Goal: Task Accomplishment & Management: Complete application form

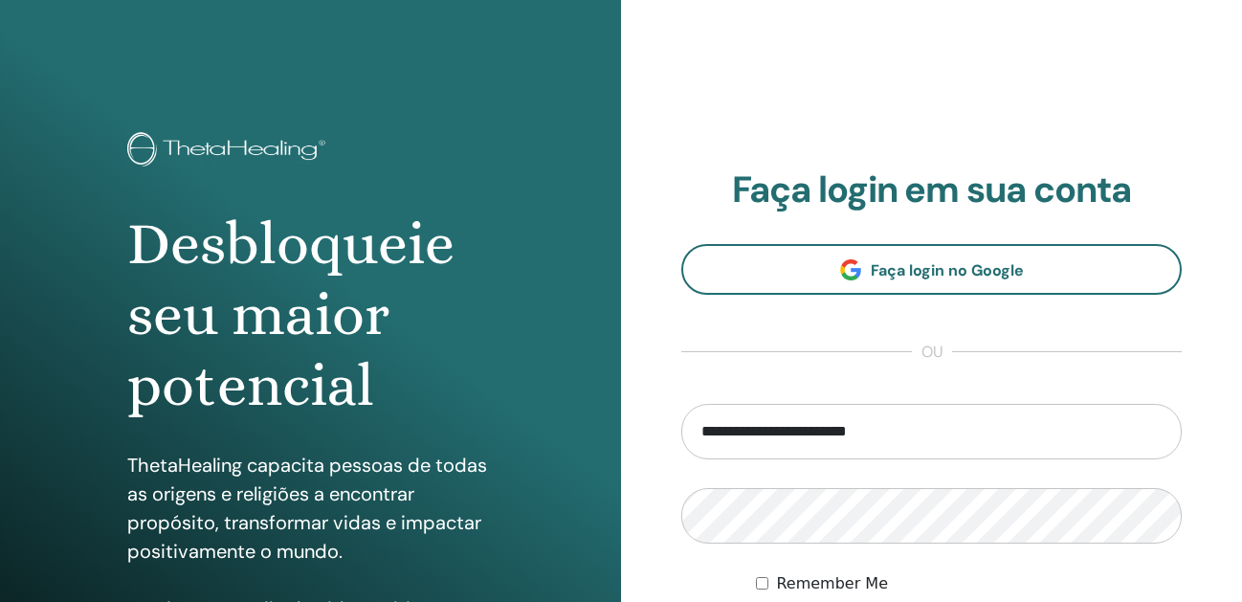
type input "**********"
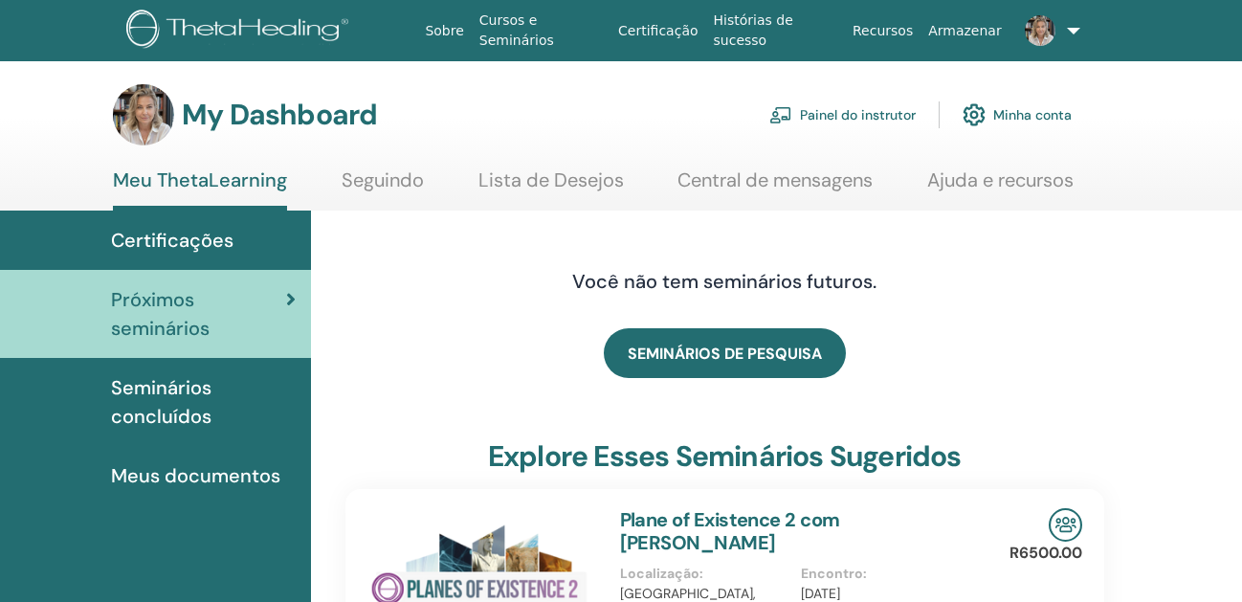
click at [824, 128] on link "Painel do instrutor" at bounding box center [843, 115] width 146 height 42
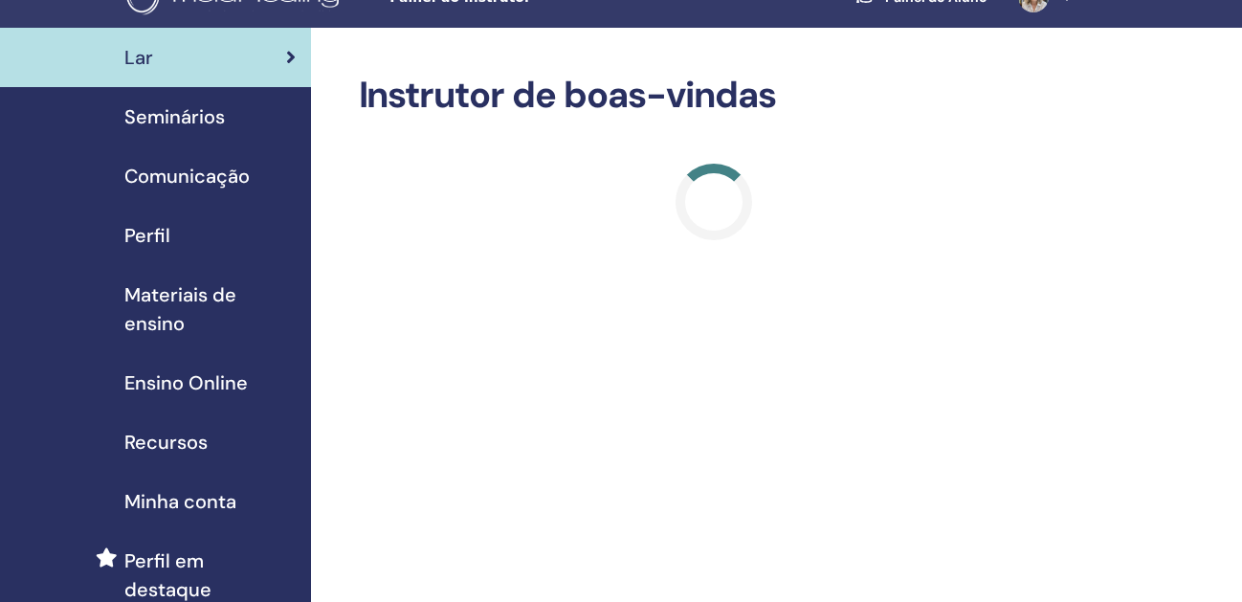
scroll to position [50, 0]
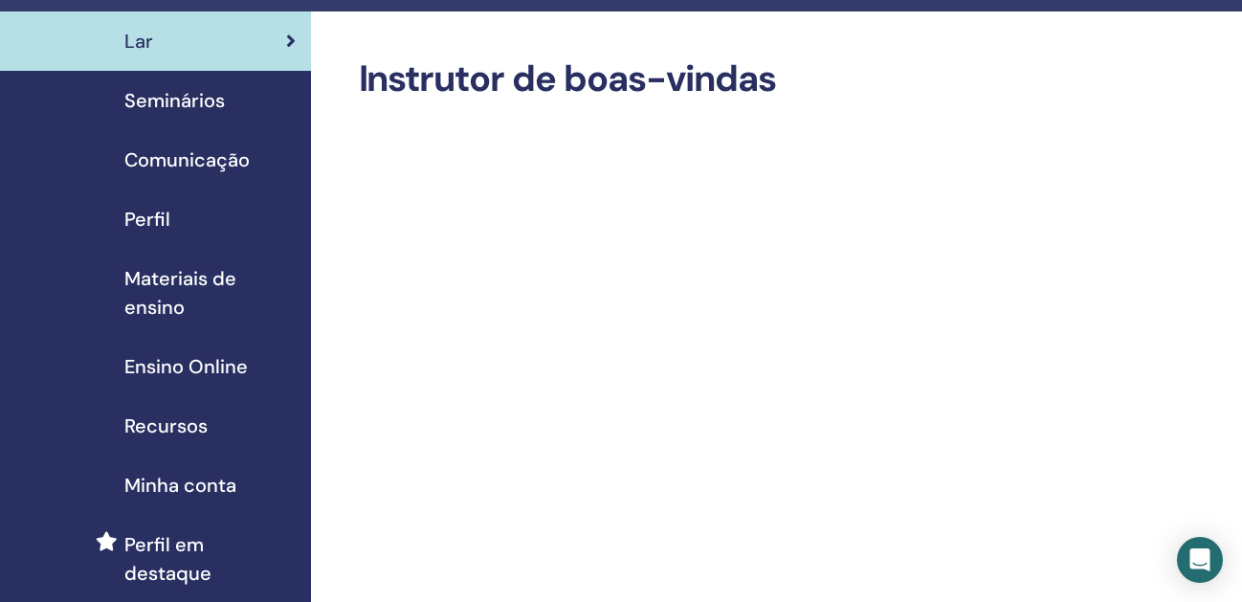
click at [175, 109] on span "Seminários" at bounding box center [174, 100] width 101 height 29
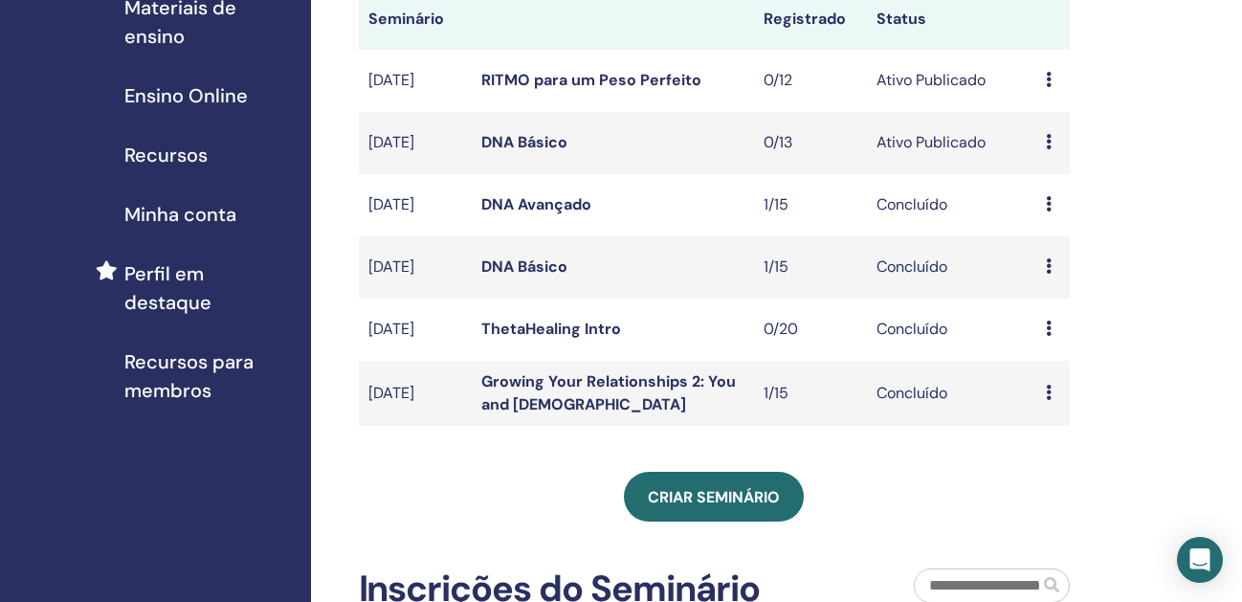
scroll to position [310, 0]
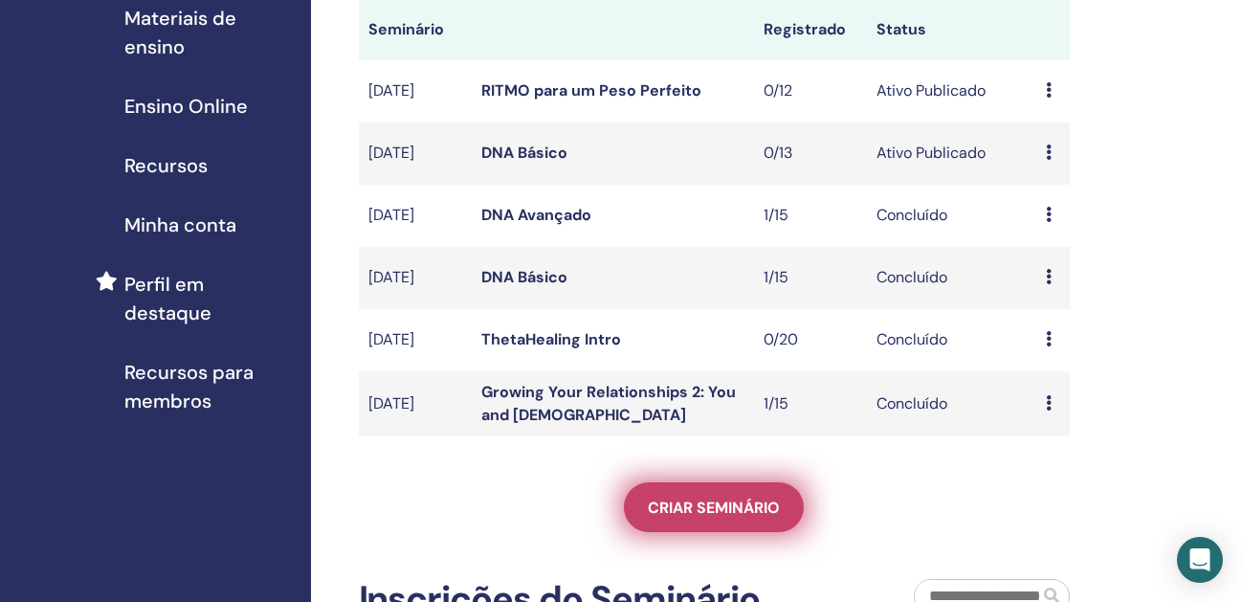
click at [706, 489] on link "Criar seminário" at bounding box center [714, 507] width 180 height 50
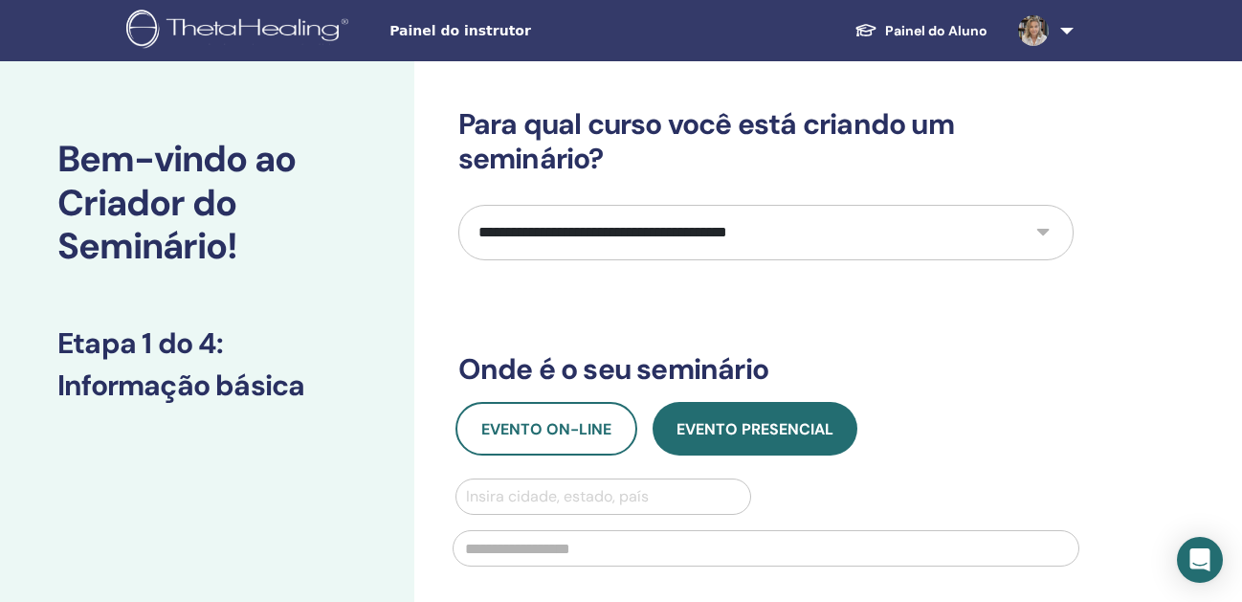
click at [546, 234] on select "**********" at bounding box center [766, 233] width 615 height 56
select select "****"
click at [459, 205] on select "**********" at bounding box center [766, 233] width 615 height 56
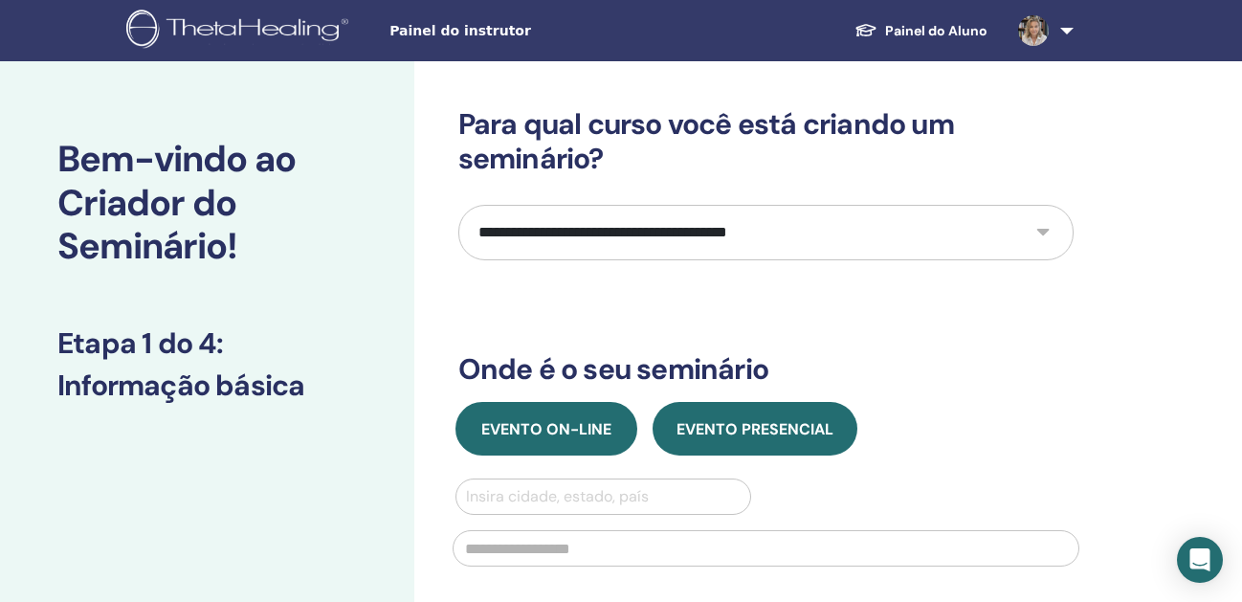
click at [550, 411] on button "Evento on-line" at bounding box center [547, 429] width 182 height 54
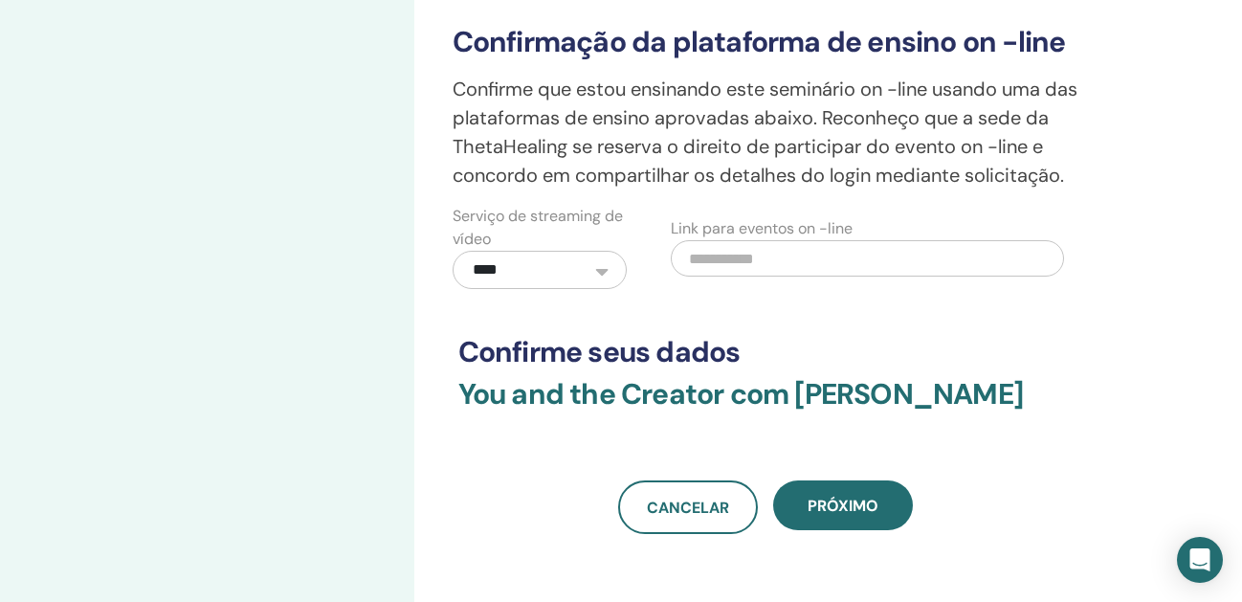
scroll to position [569, 0]
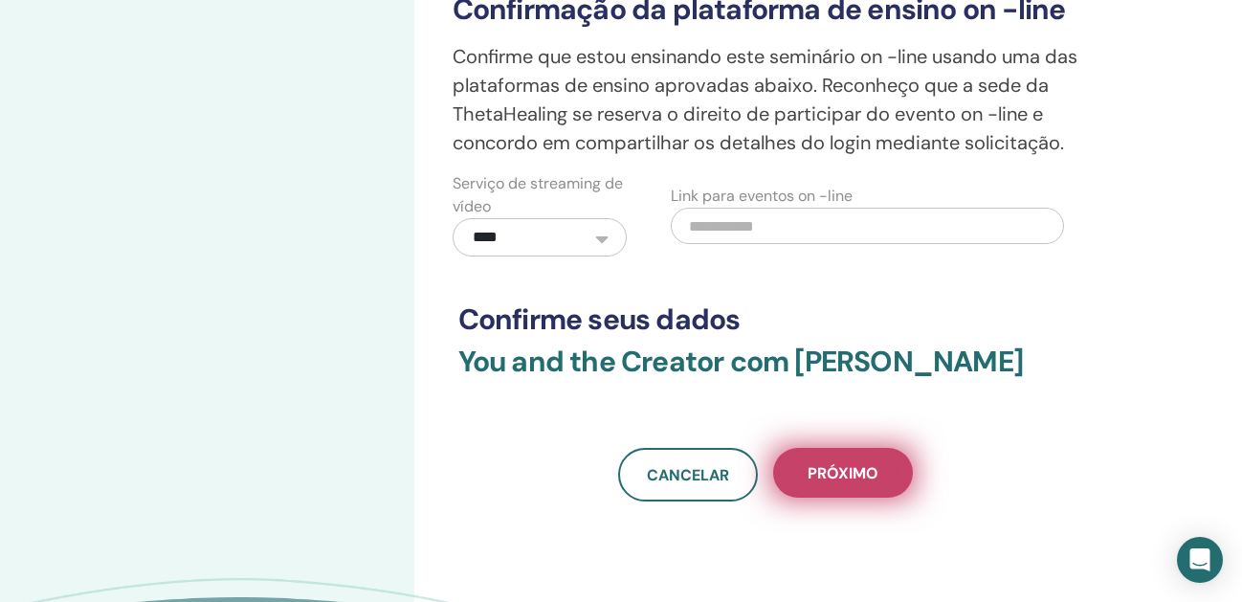
click at [835, 483] on span "Próximo" at bounding box center [843, 473] width 71 height 20
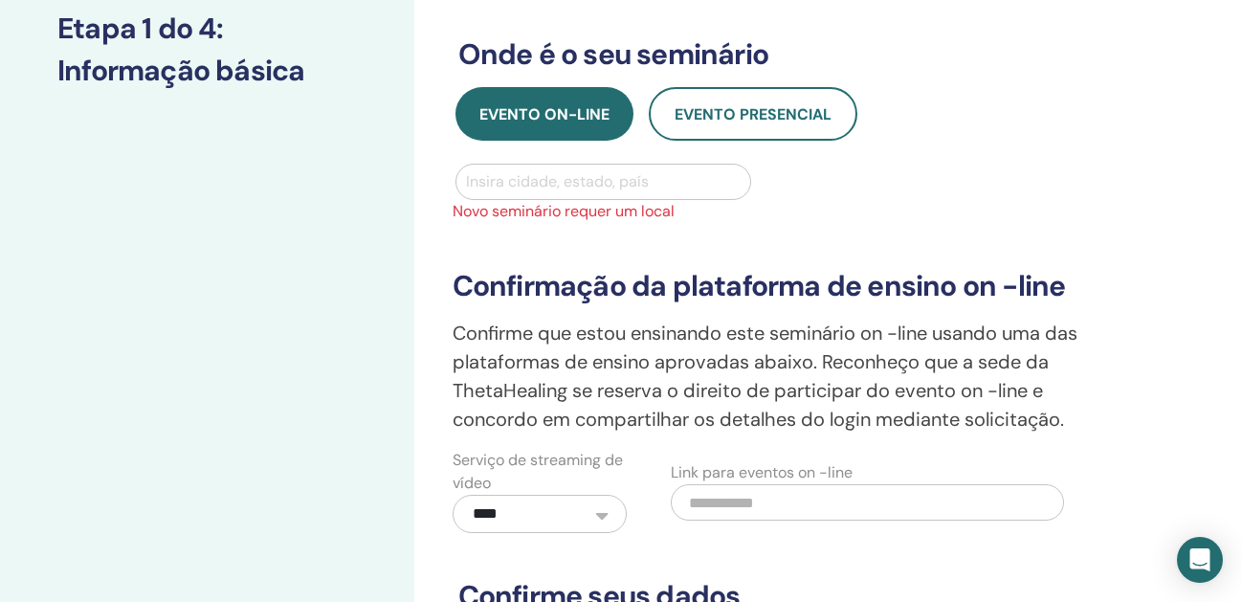
scroll to position [0, 0]
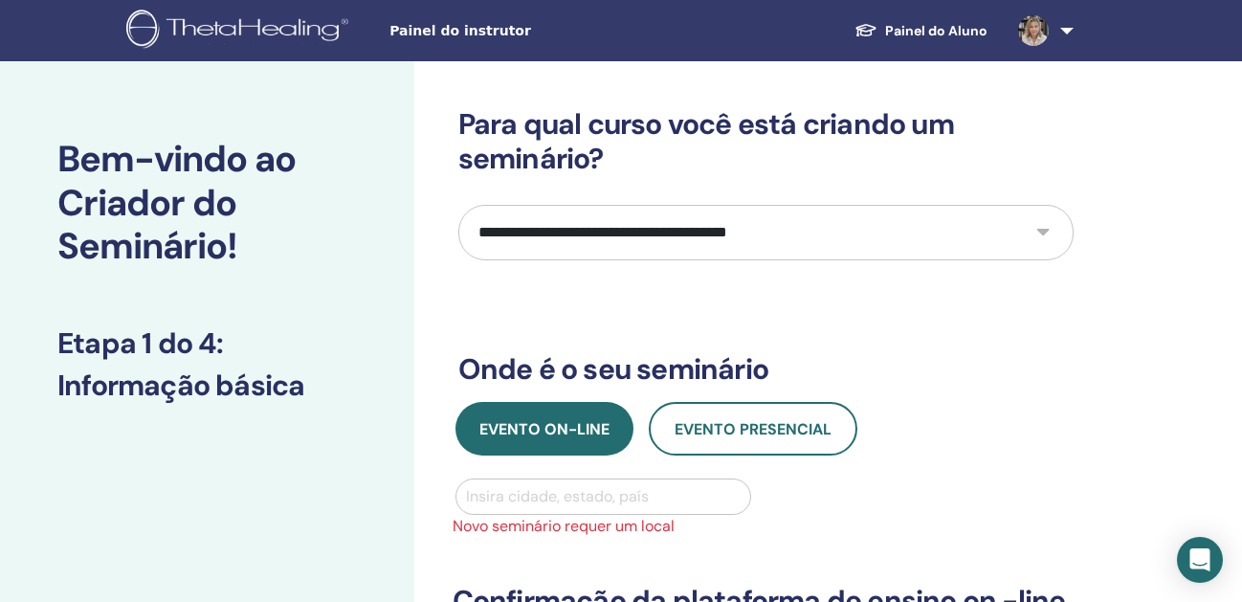
click at [544, 495] on div at bounding box center [604, 496] width 276 height 27
type input "******"
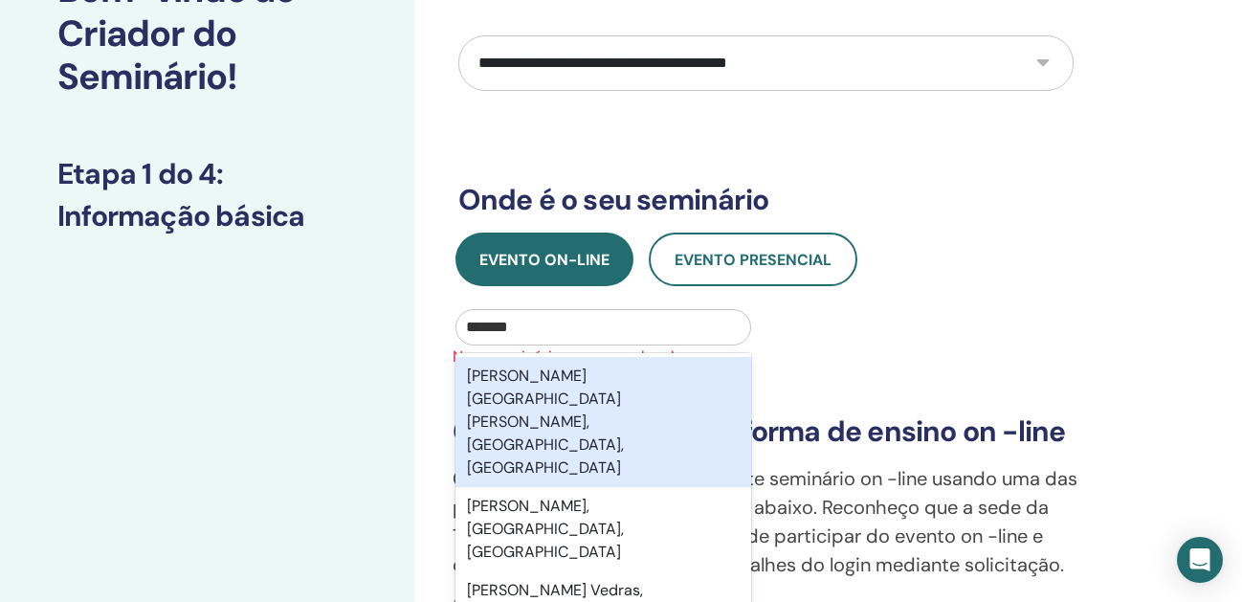
scroll to position [173, 0]
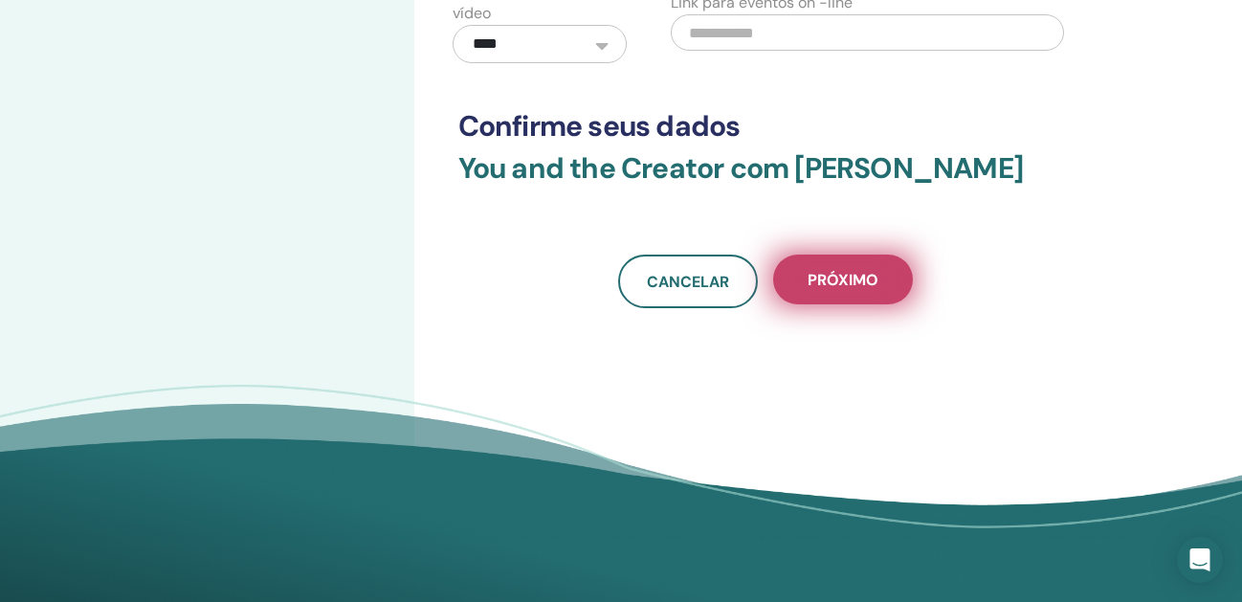
click at [825, 304] on button "Próximo" at bounding box center [843, 280] width 140 height 50
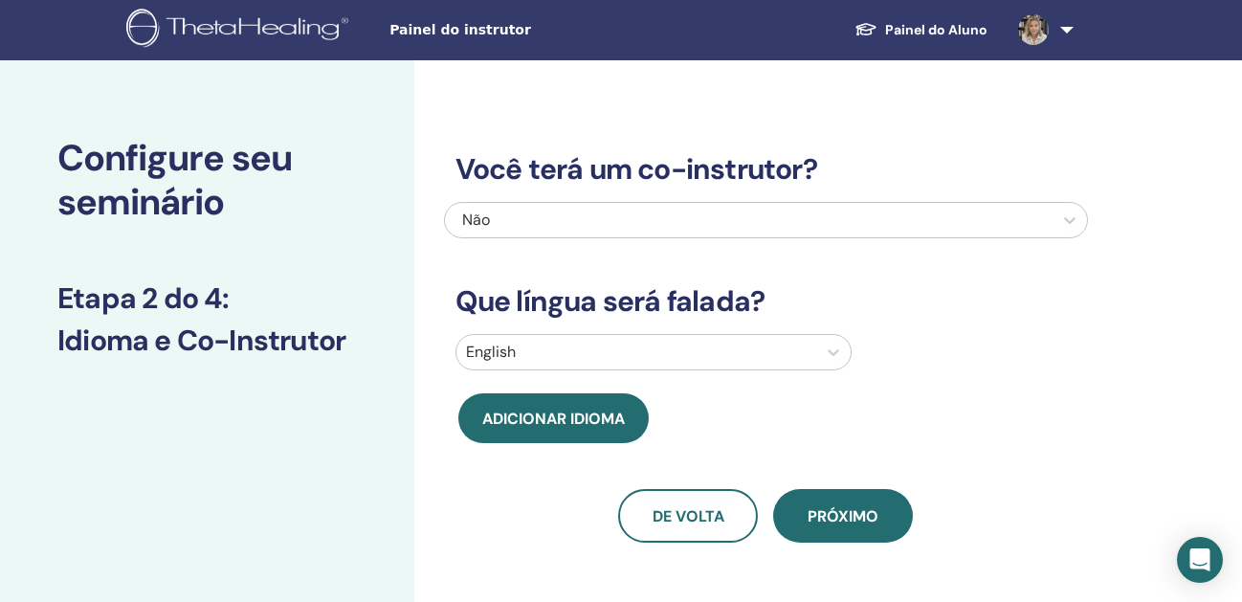
scroll to position [0, 0]
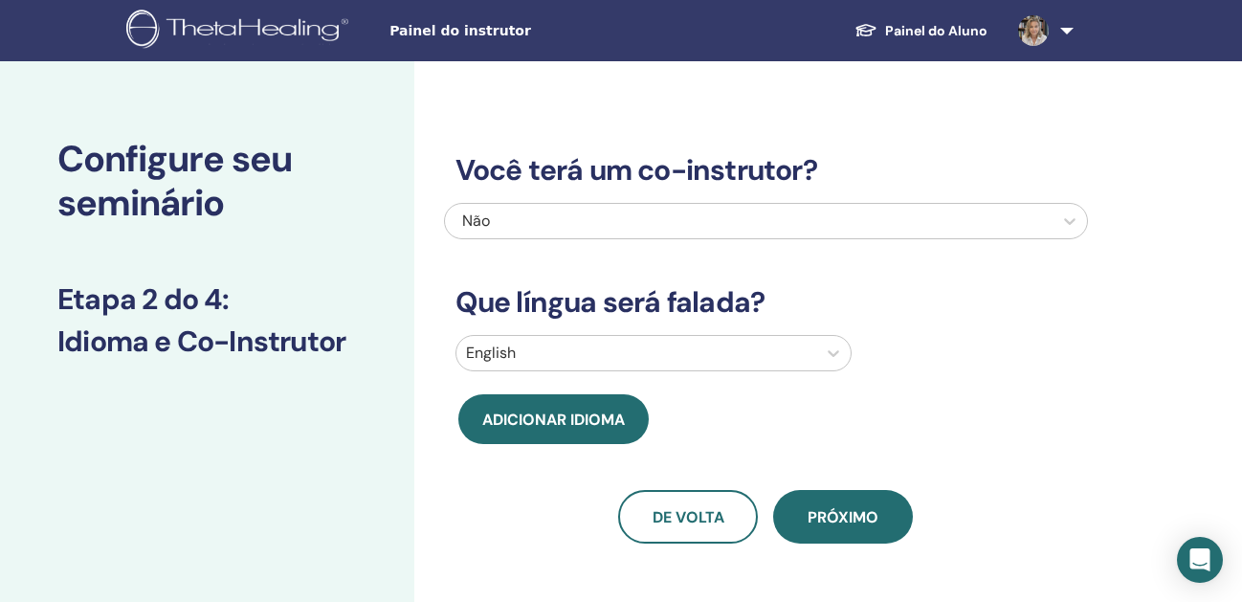
click at [602, 354] on div at bounding box center [636, 353] width 341 height 27
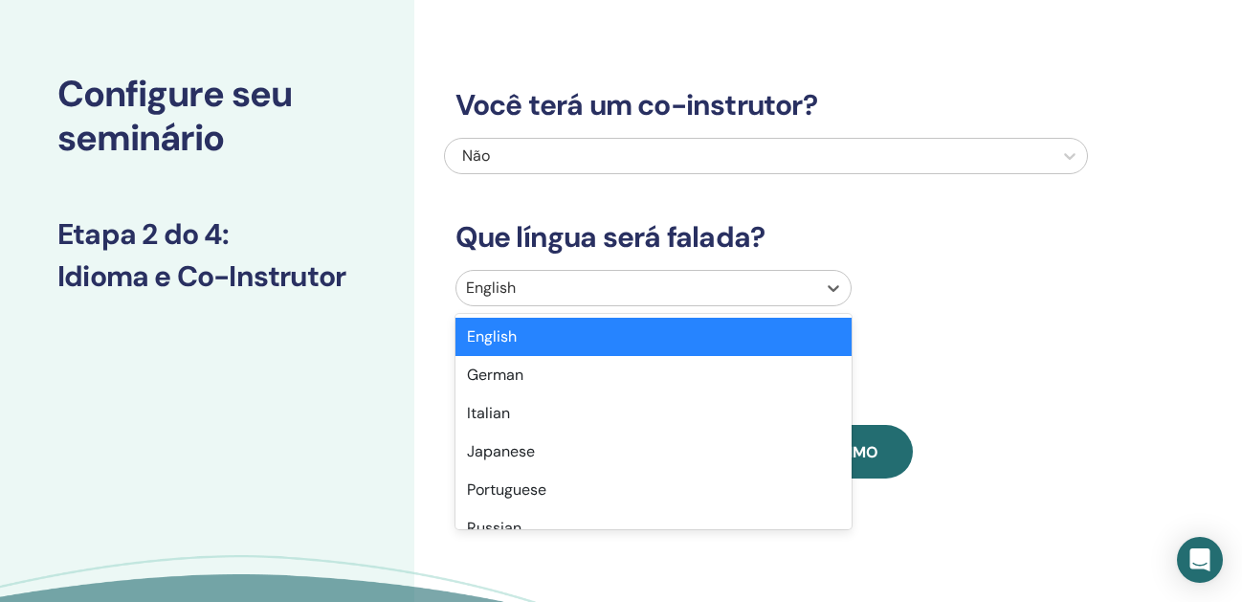
scroll to position [72, 0]
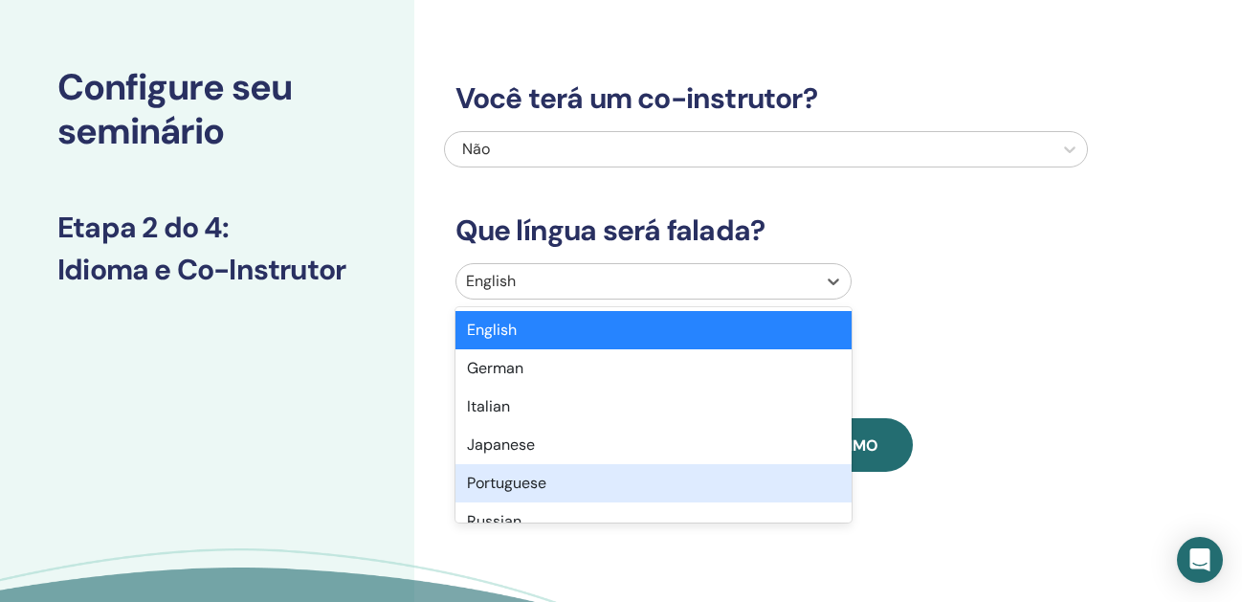
click at [579, 475] on div "Portuguese" at bounding box center [654, 483] width 396 height 38
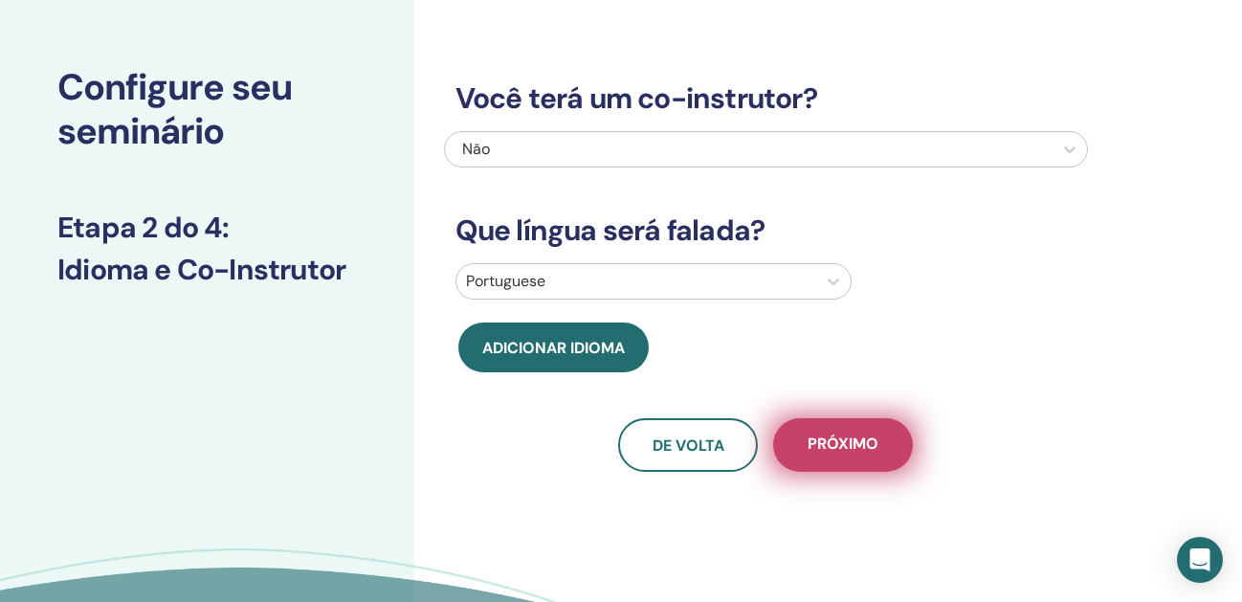
click at [809, 440] on span "Próximo" at bounding box center [843, 446] width 71 height 24
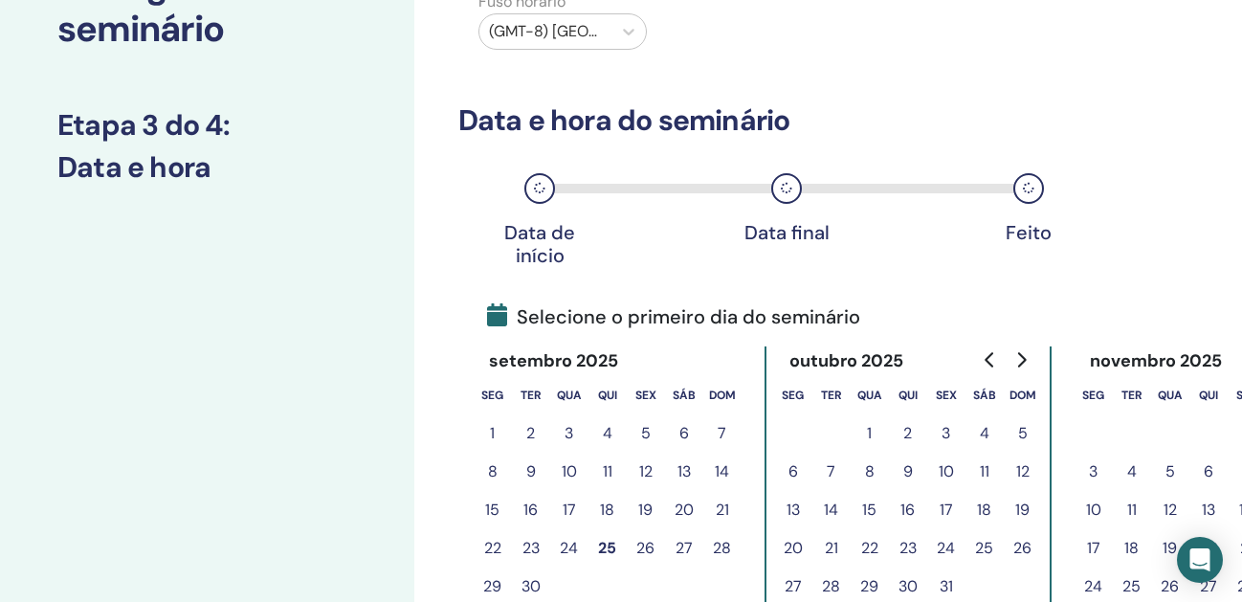
scroll to position [192, 0]
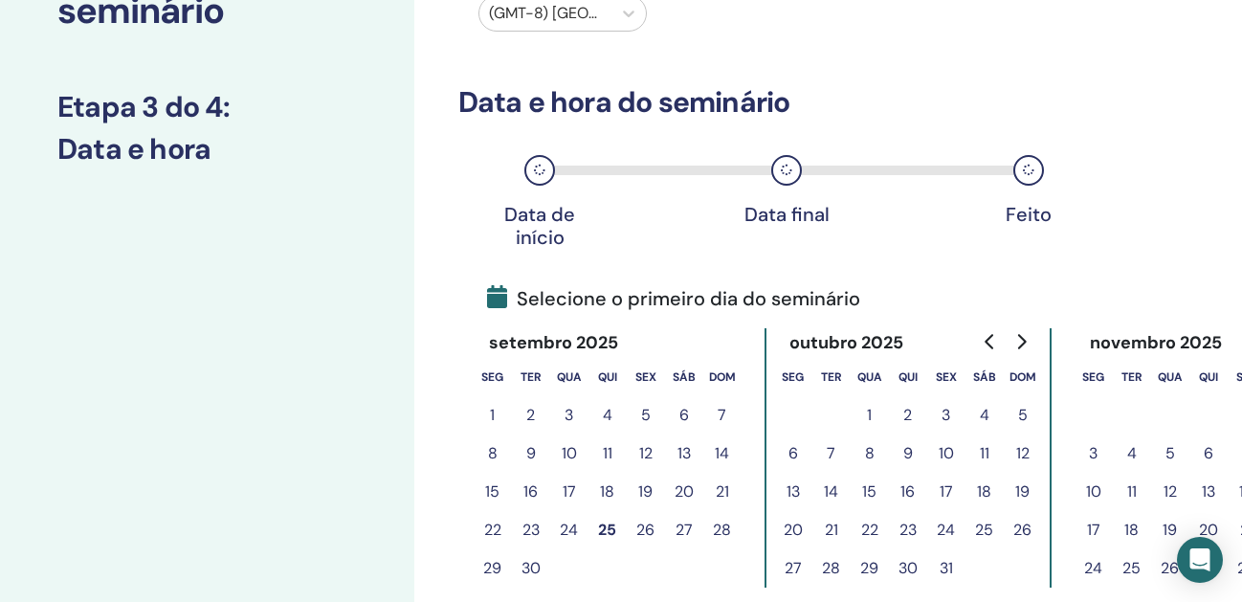
click at [516, 11] on div at bounding box center [545, 13] width 113 height 27
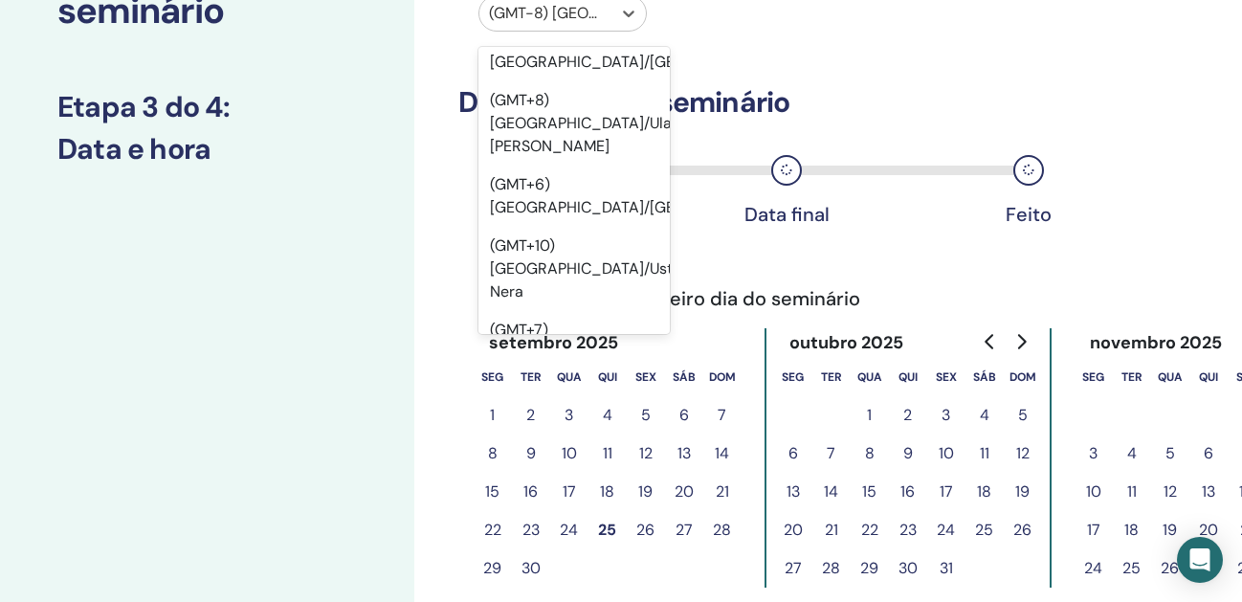
scroll to position [22065, 0]
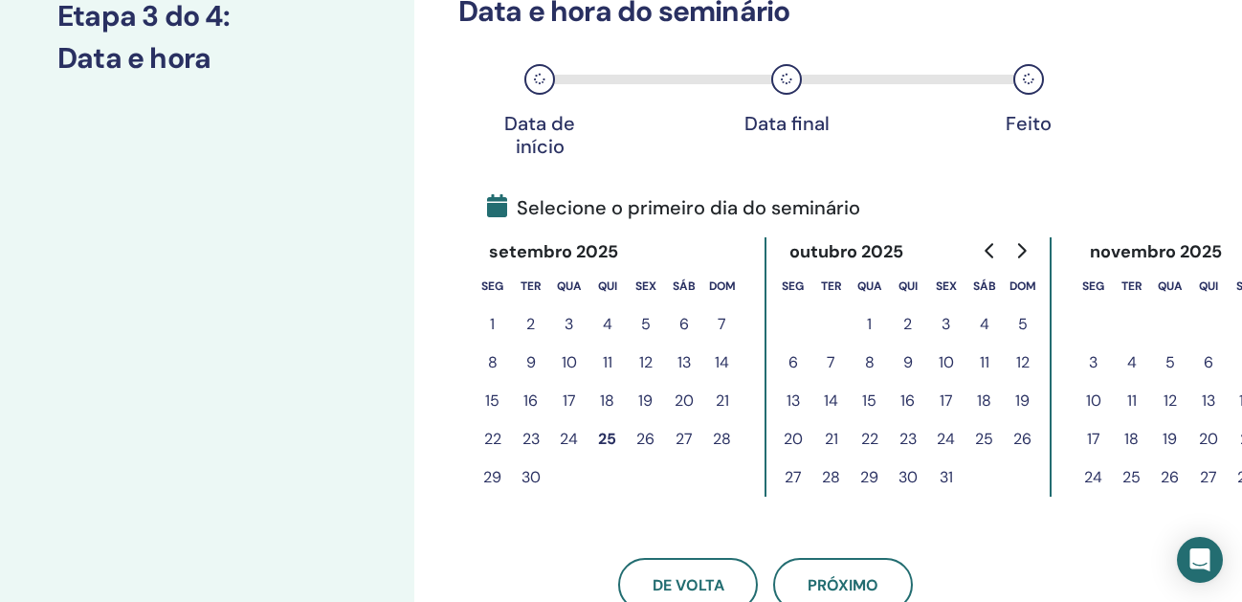
scroll to position [330, 0]
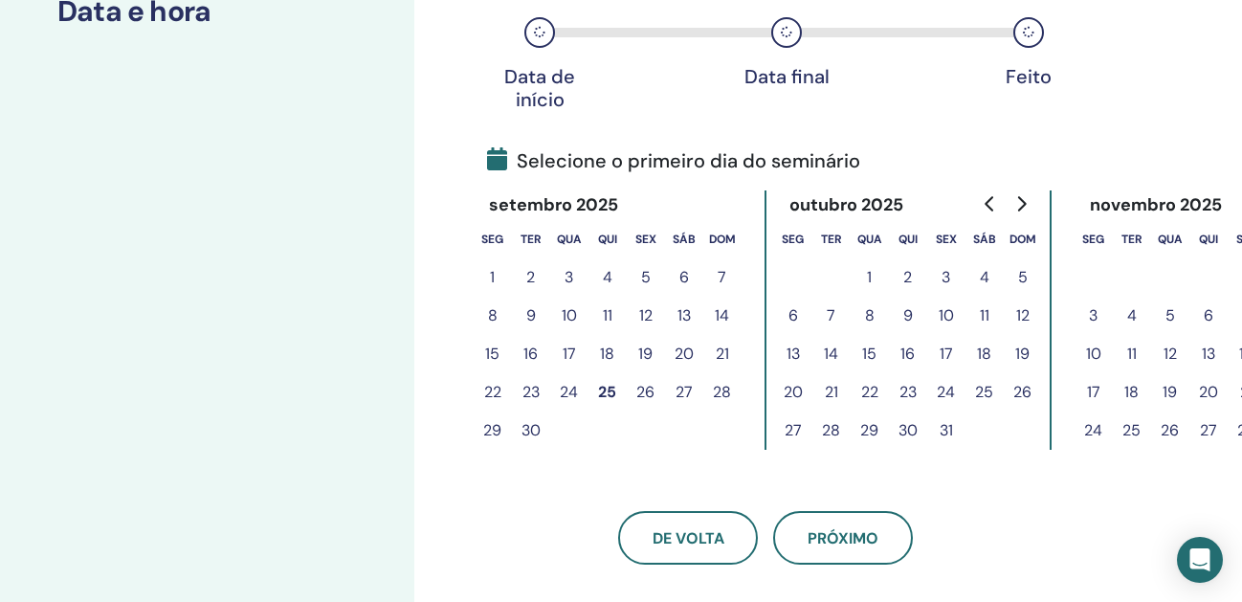
click at [681, 385] on button "27" at bounding box center [684, 392] width 38 height 38
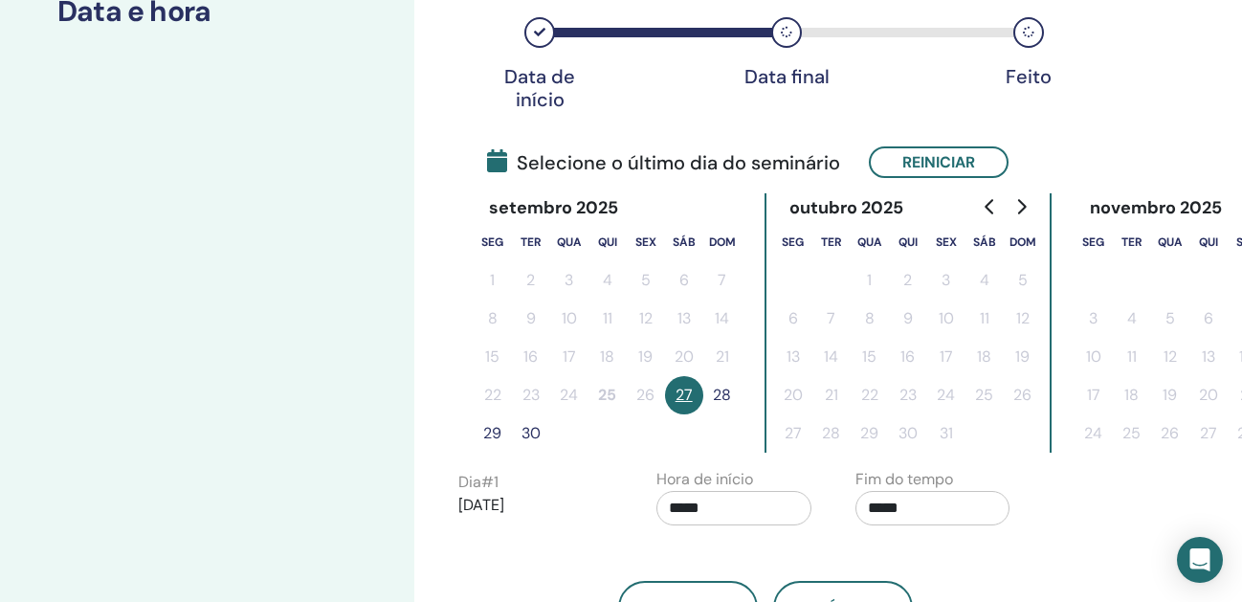
click at [724, 392] on button "28" at bounding box center [723, 395] width 38 height 38
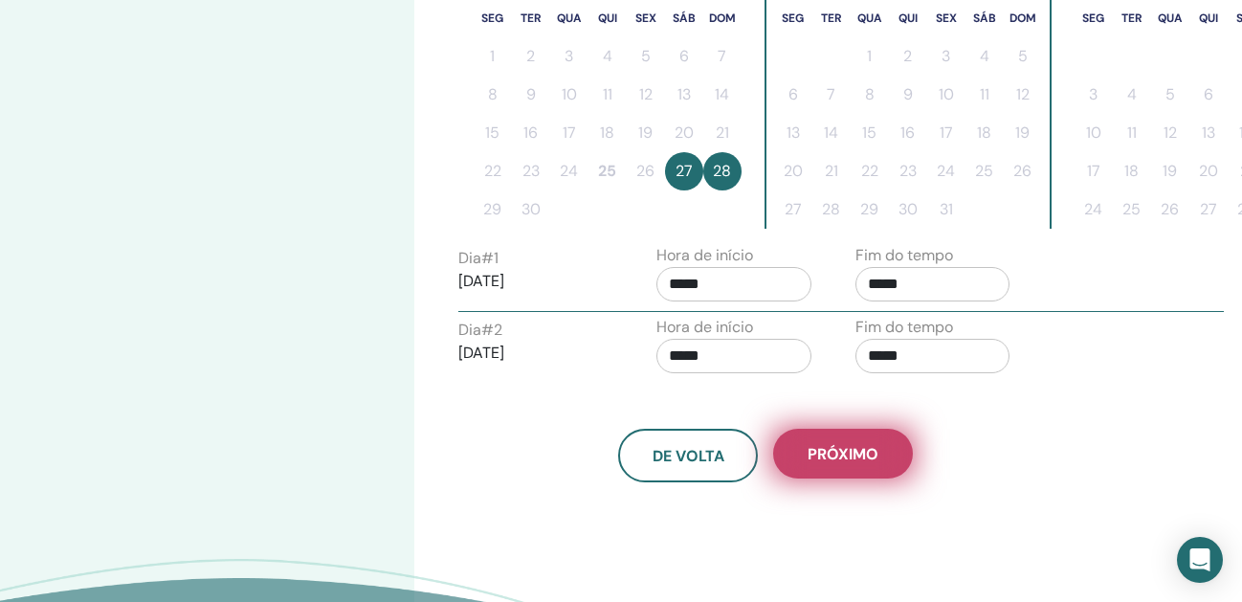
click at [850, 456] on span "Próximo" at bounding box center [843, 454] width 71 height 20
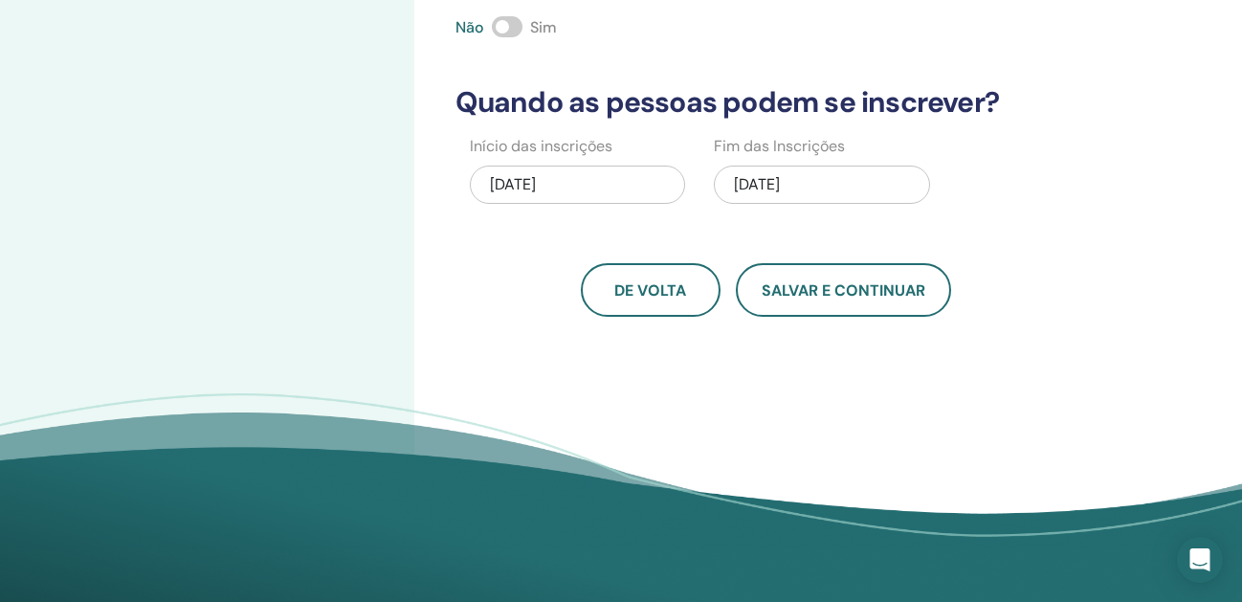
scroll to position [0, 0]
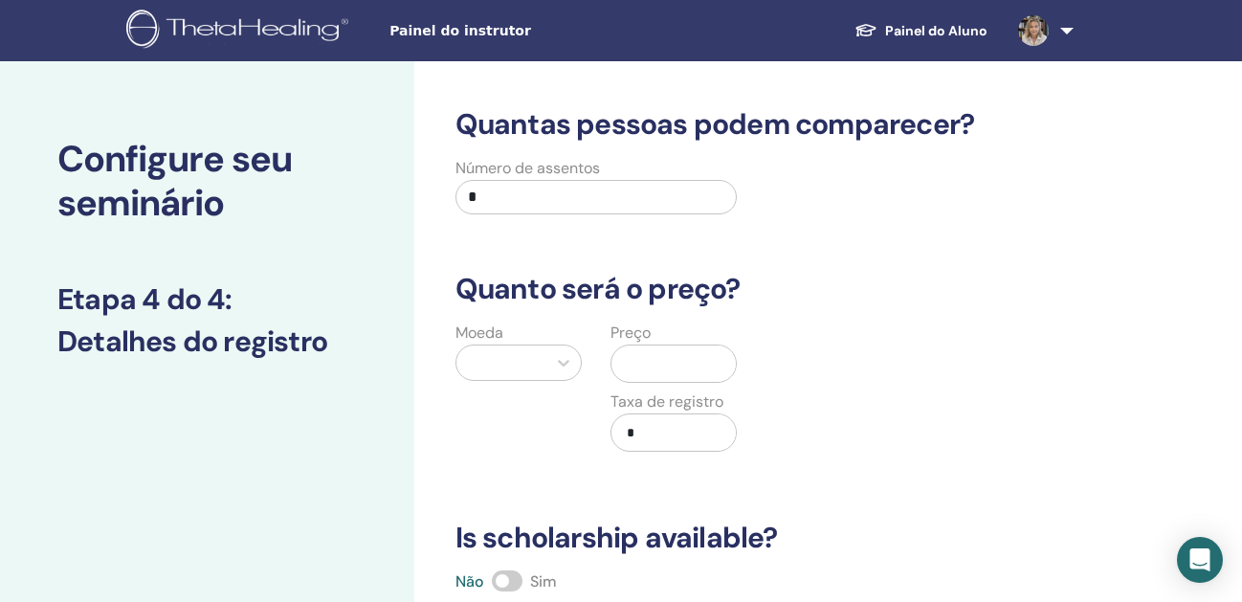
click at [526, 348] on div at bounding box center [502, 363] width 90 height 34
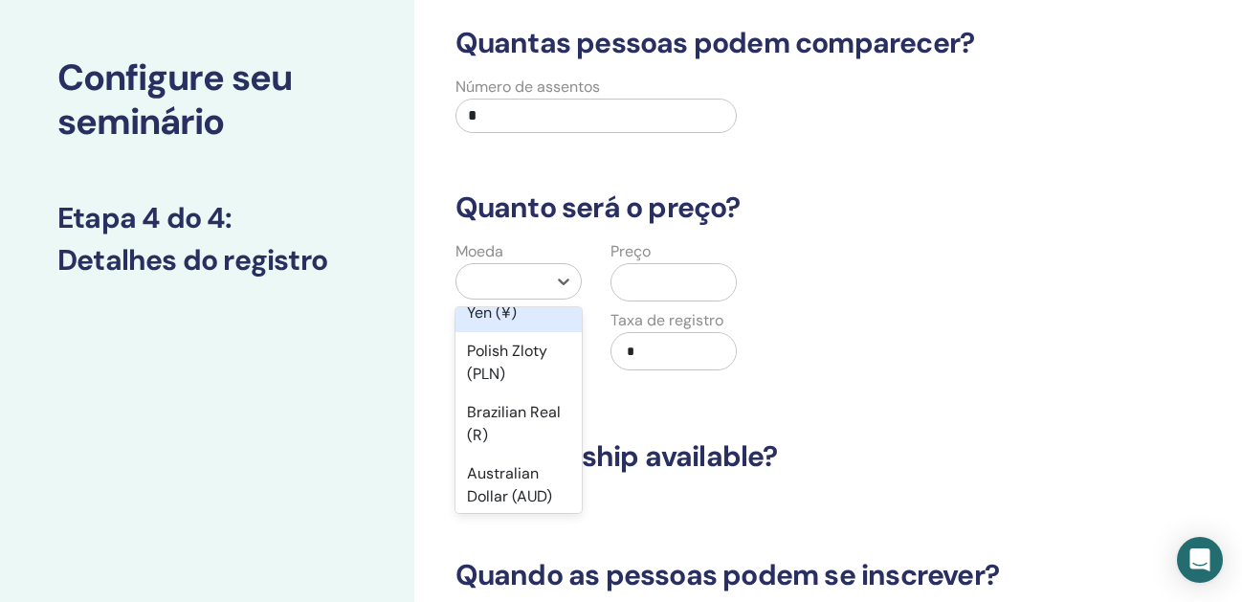
scroll to position [330, 0]
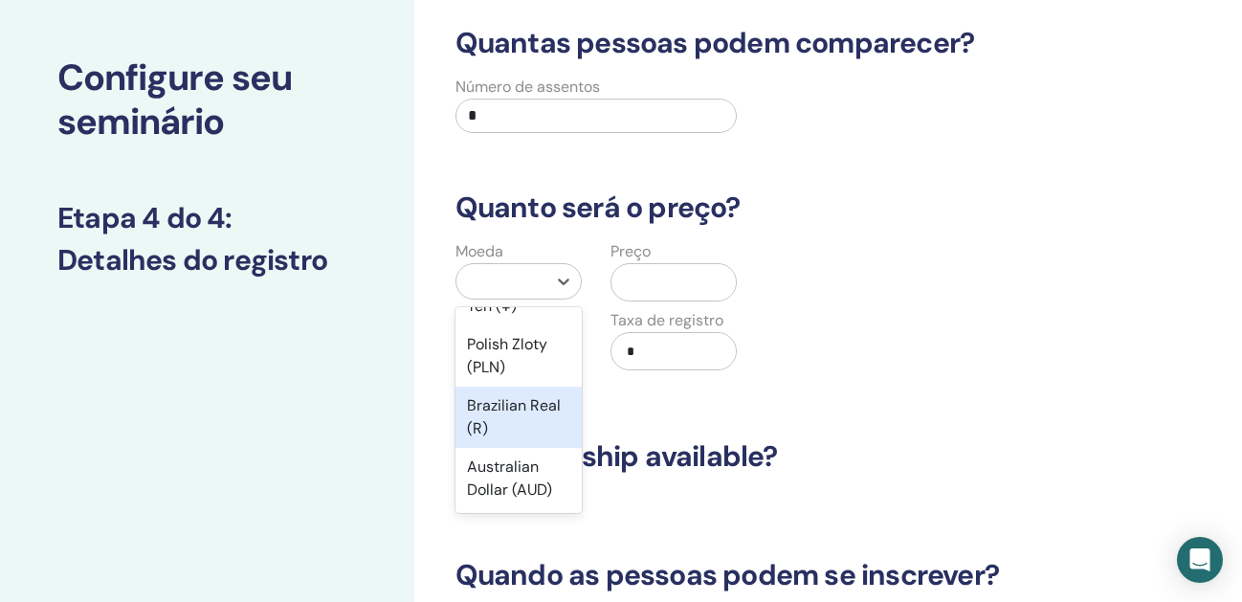
click at [501, 409] on div "Brazilian Real (R)" at bounding box center [519, 417] width 126 height 61
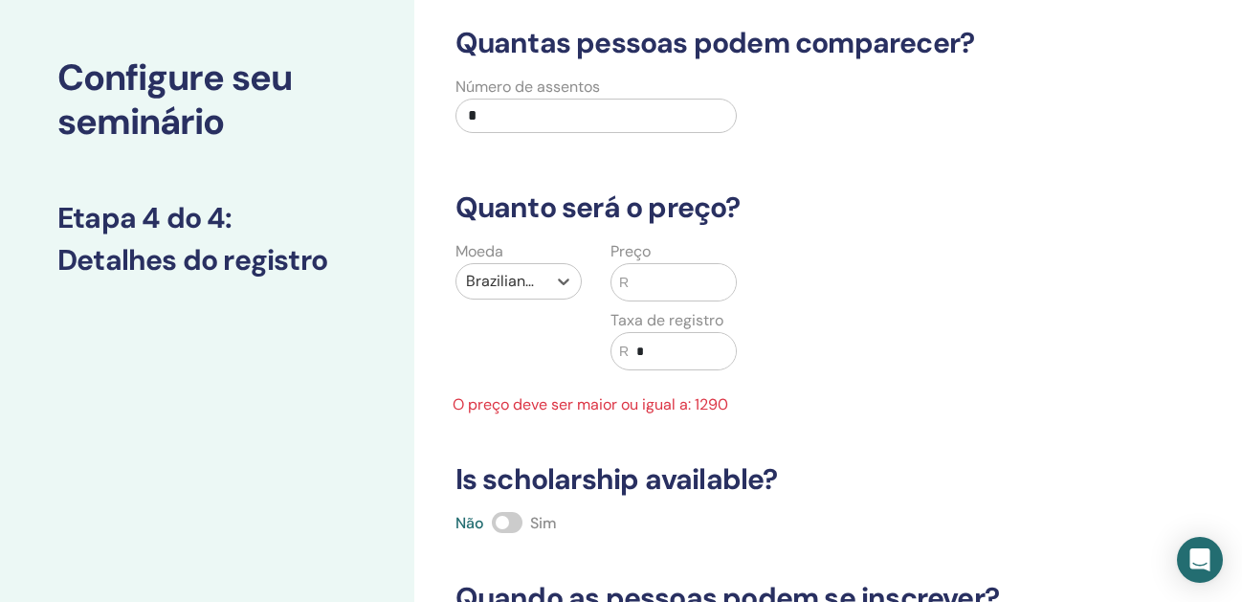
click at [666, 277] on input "text" at bounding box center [682, 282] width 107 height 36
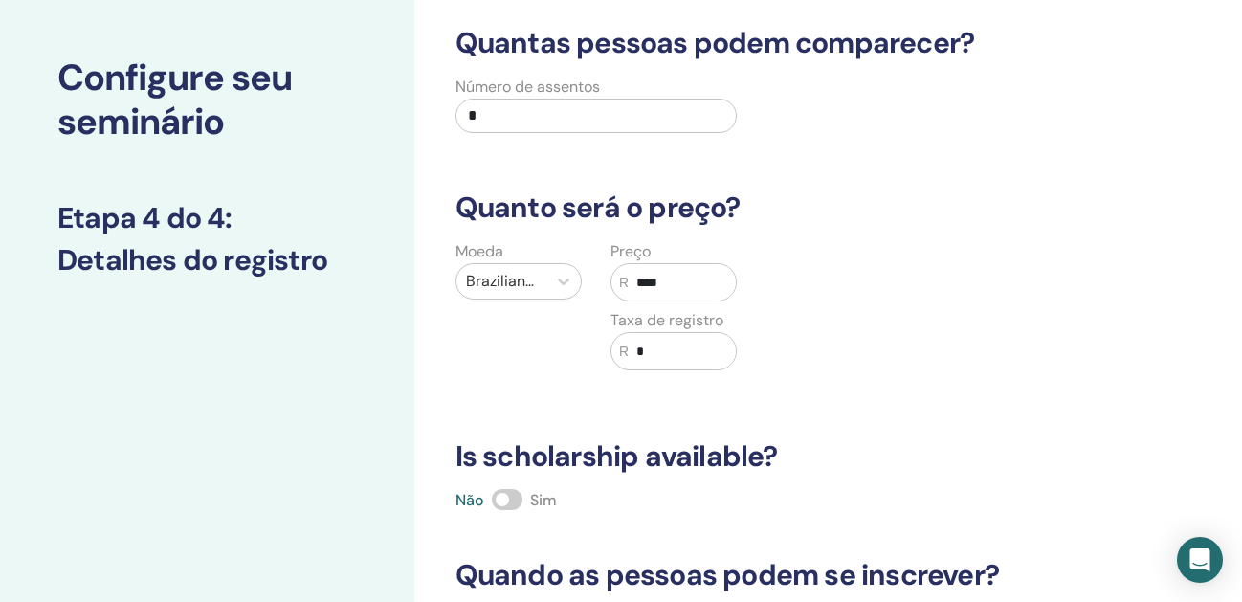
type input "****"
click at [717, 349] on input "*" at bounding box center [682, 351] width 107 height 36
type input "*"
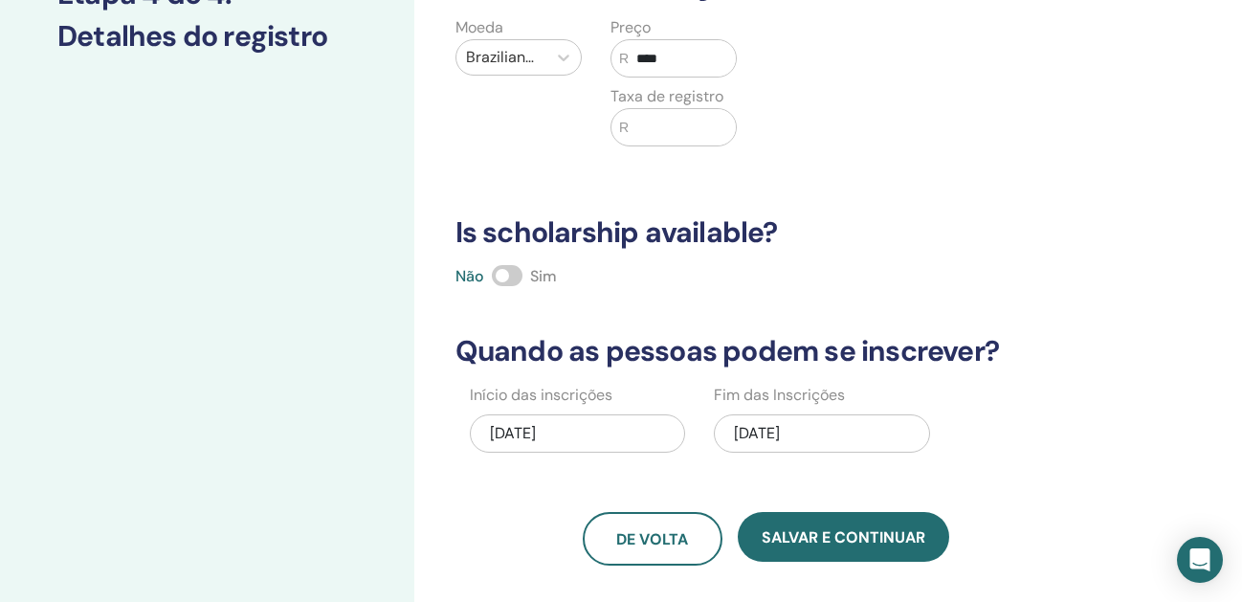
scroll to position [309, 0]
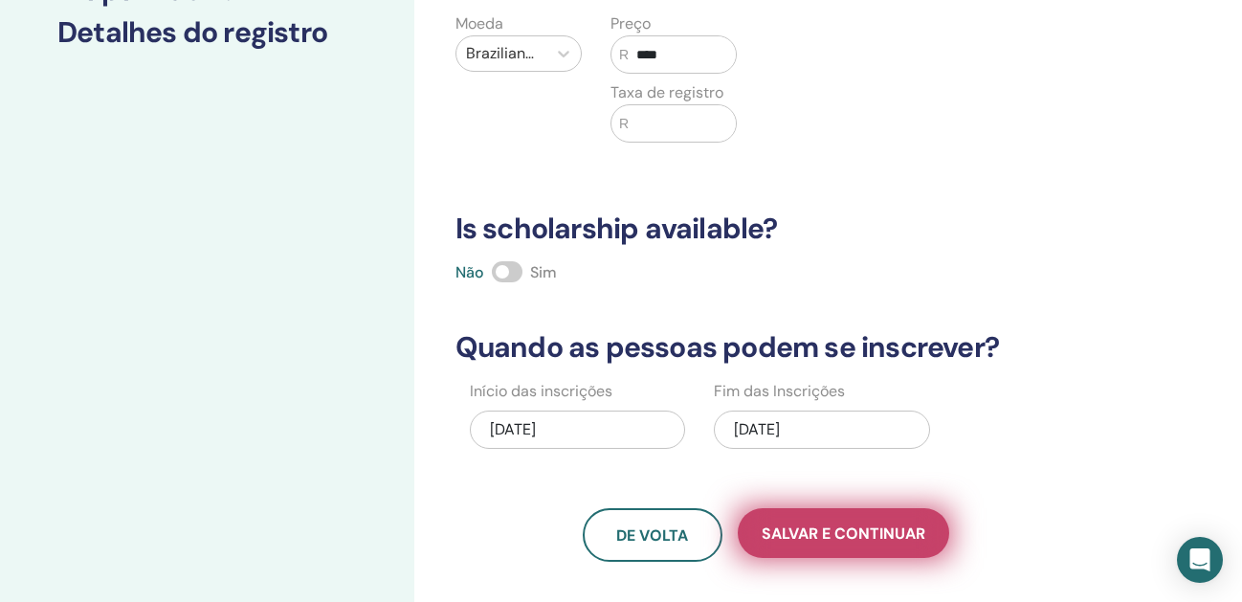
click at [797, 527] on span "Salvar e continuar" at bounding box center [844, 534] width 164 height 20
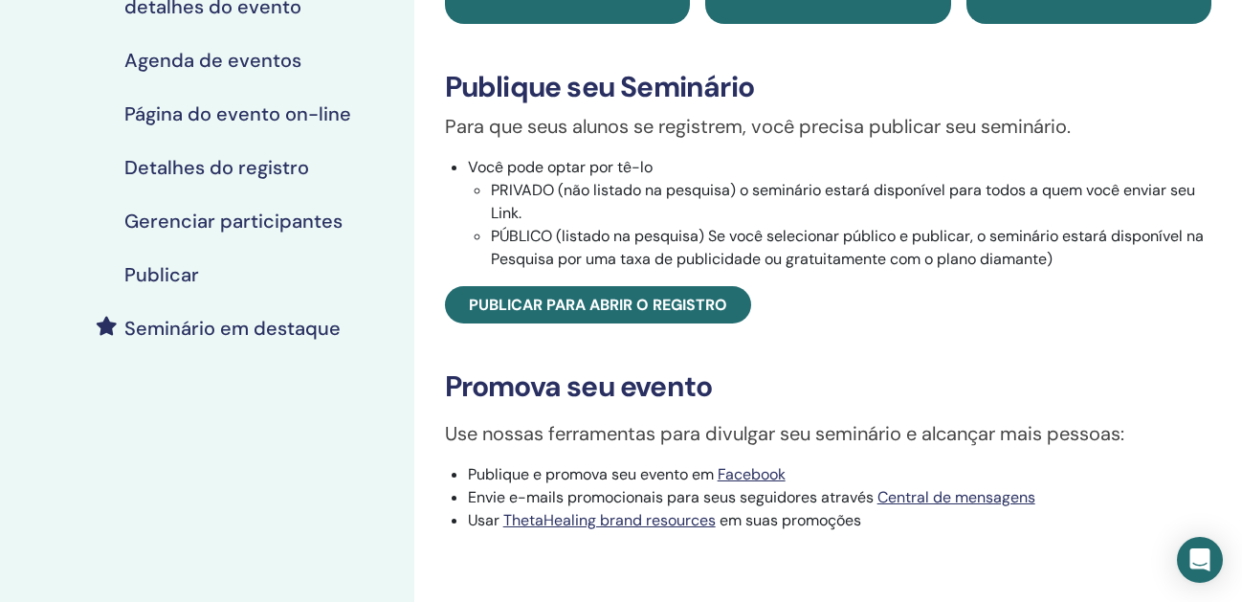
scroll to position [249, 0]
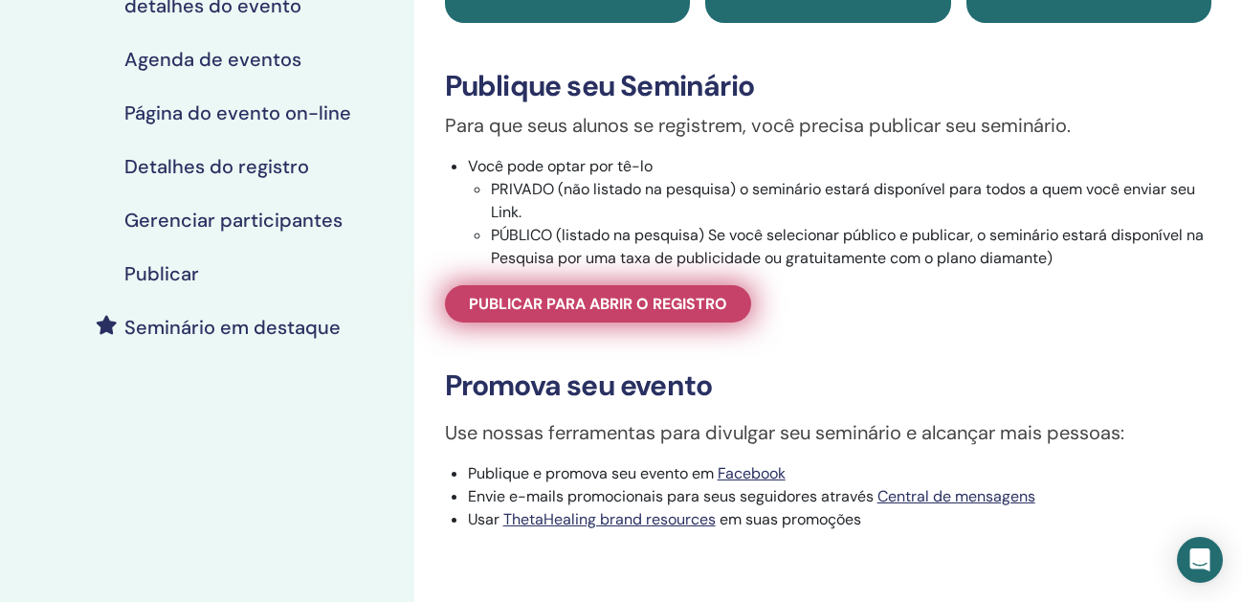
click at [580, 314] on span "Publicar para abrir o registro" at bounding box center [598, 304] width 258 height 20
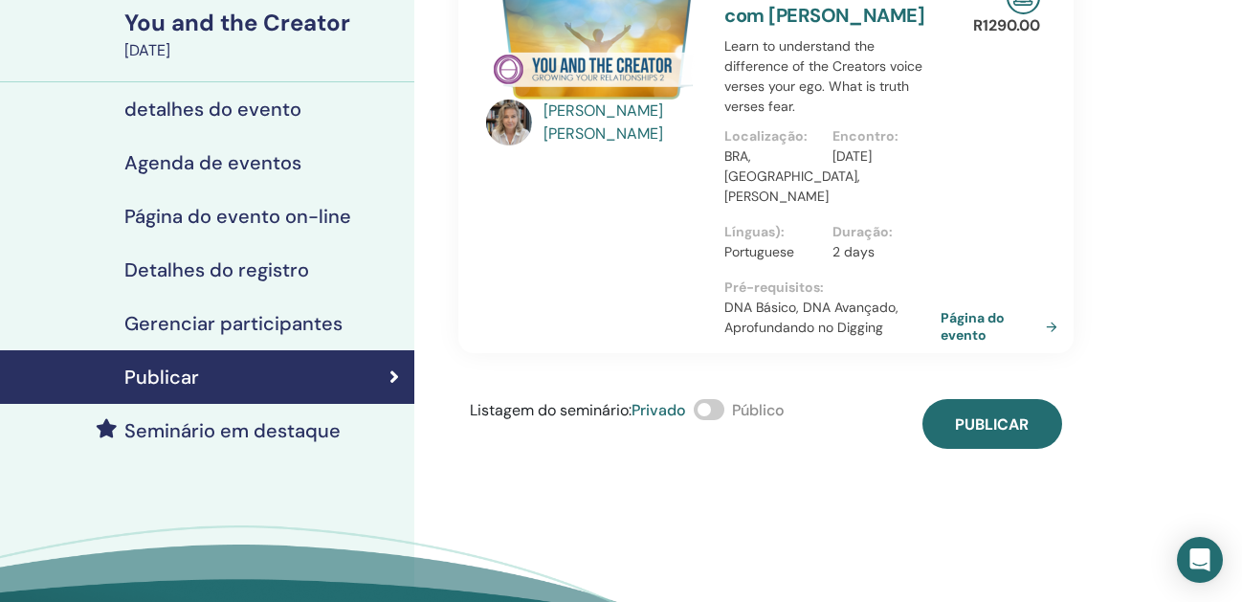
scroll to position [149, 0]
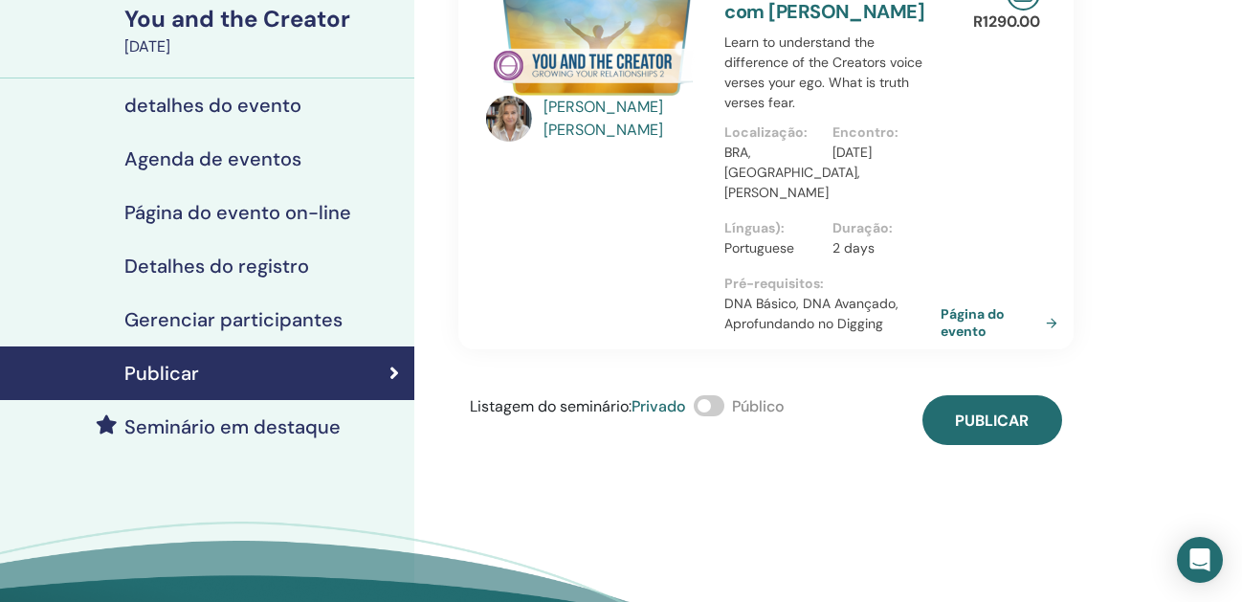
click at [719, 412] on span at bounding box center [709, 405] width 31 height 21
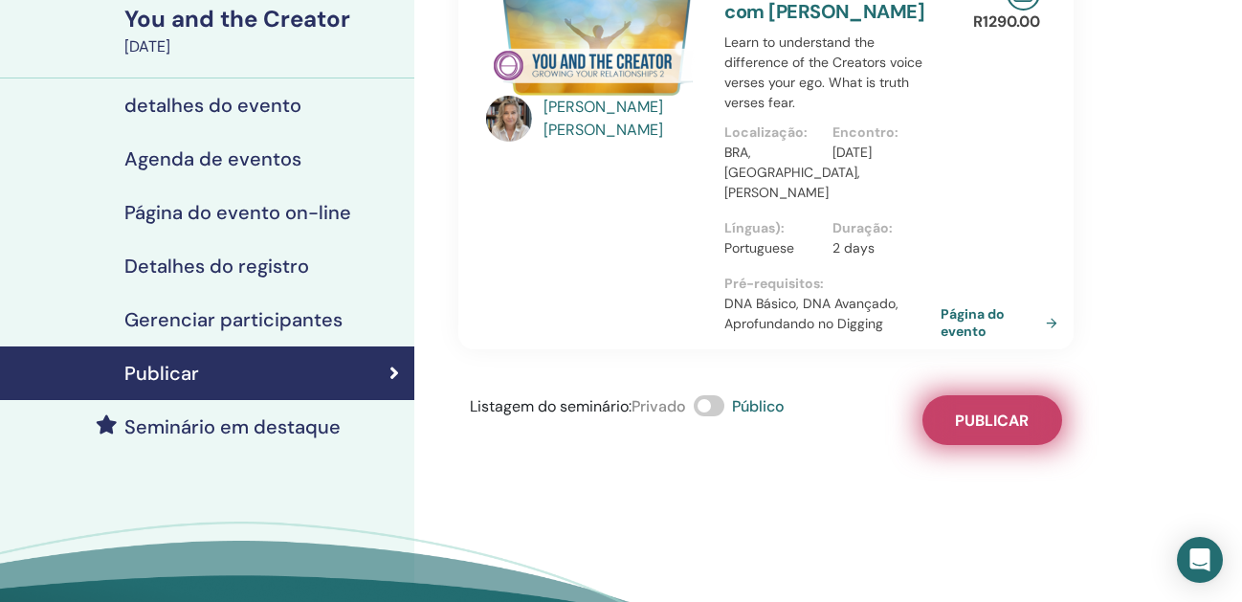
click at [937, 409] on button "Publicar" at bounding box center [993, 420] width 140 height 50
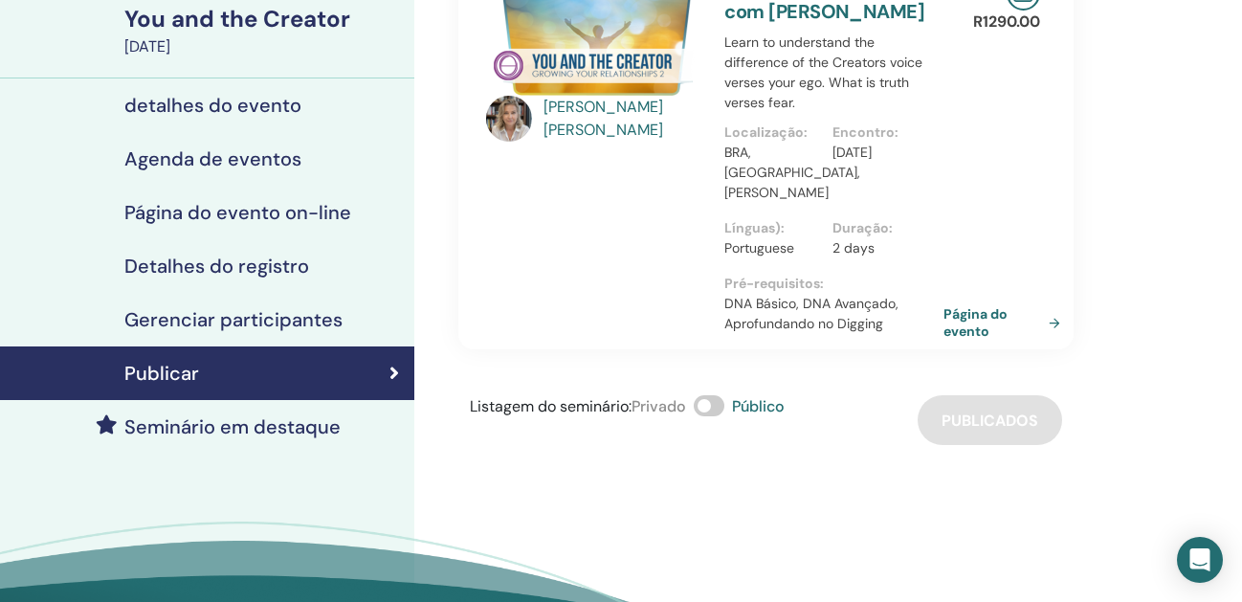
click at [950, 325] on link "Página do evento" at bounding box center [1006, 322] width 124 height 34
